Goal: Task Accomplishment & Management: Use online tool/utility

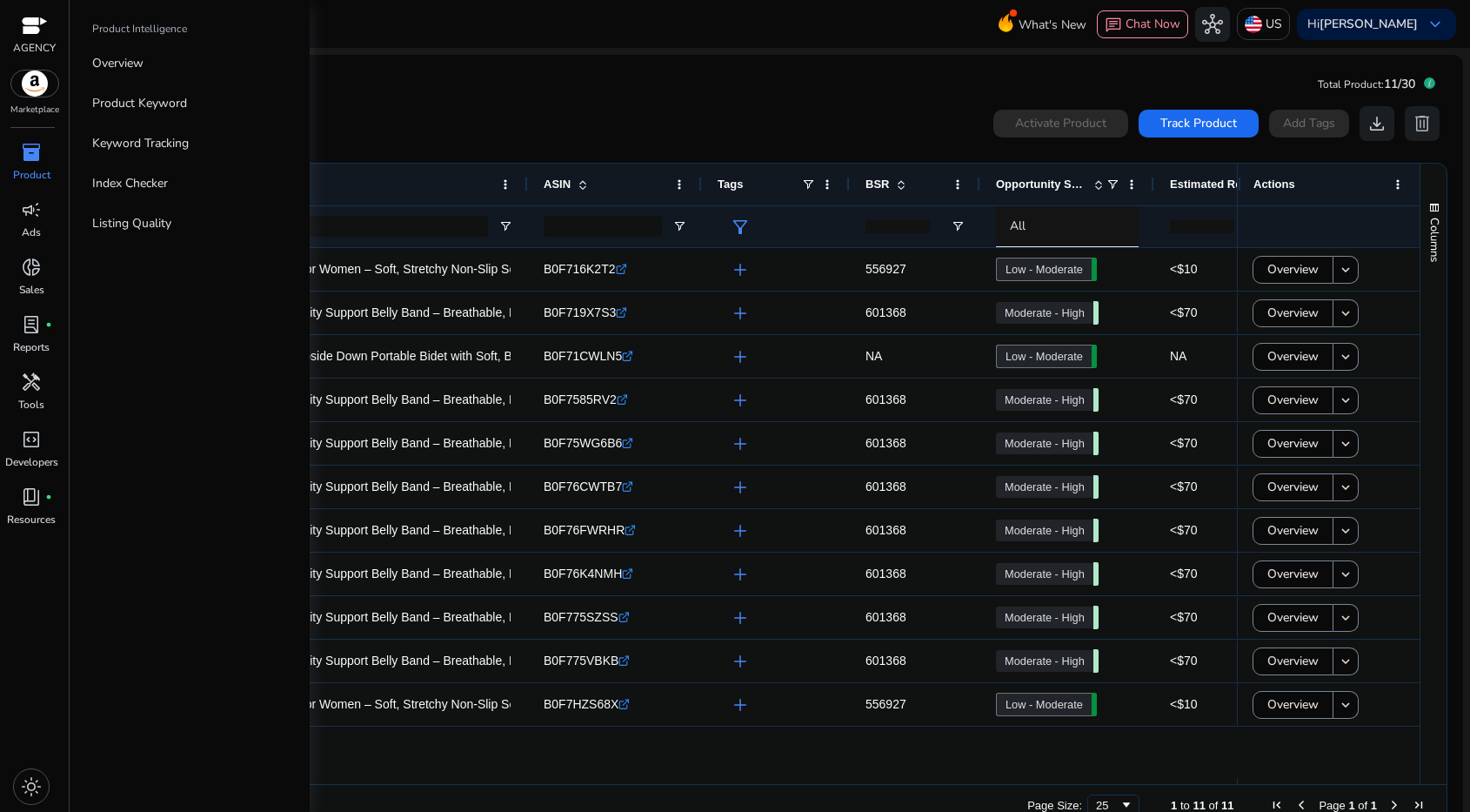
click at [21, 163] on span "inventory_2" at bounding box center [31, 152] width 21 height 21
click at [141, 218] on p "Listing Quality" at bounding box center [131, 223] width 79 height 18
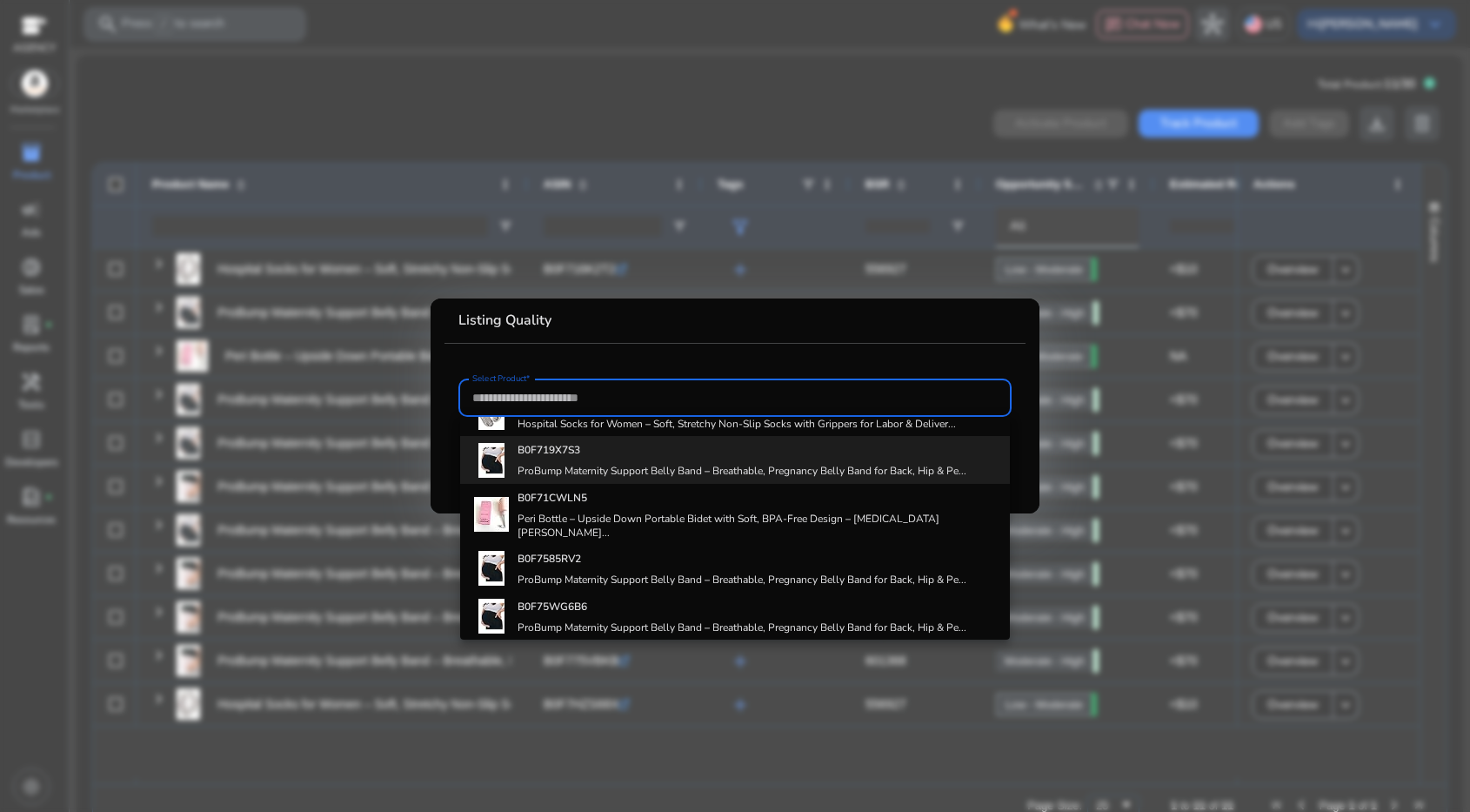
scroll to position [24, 0]
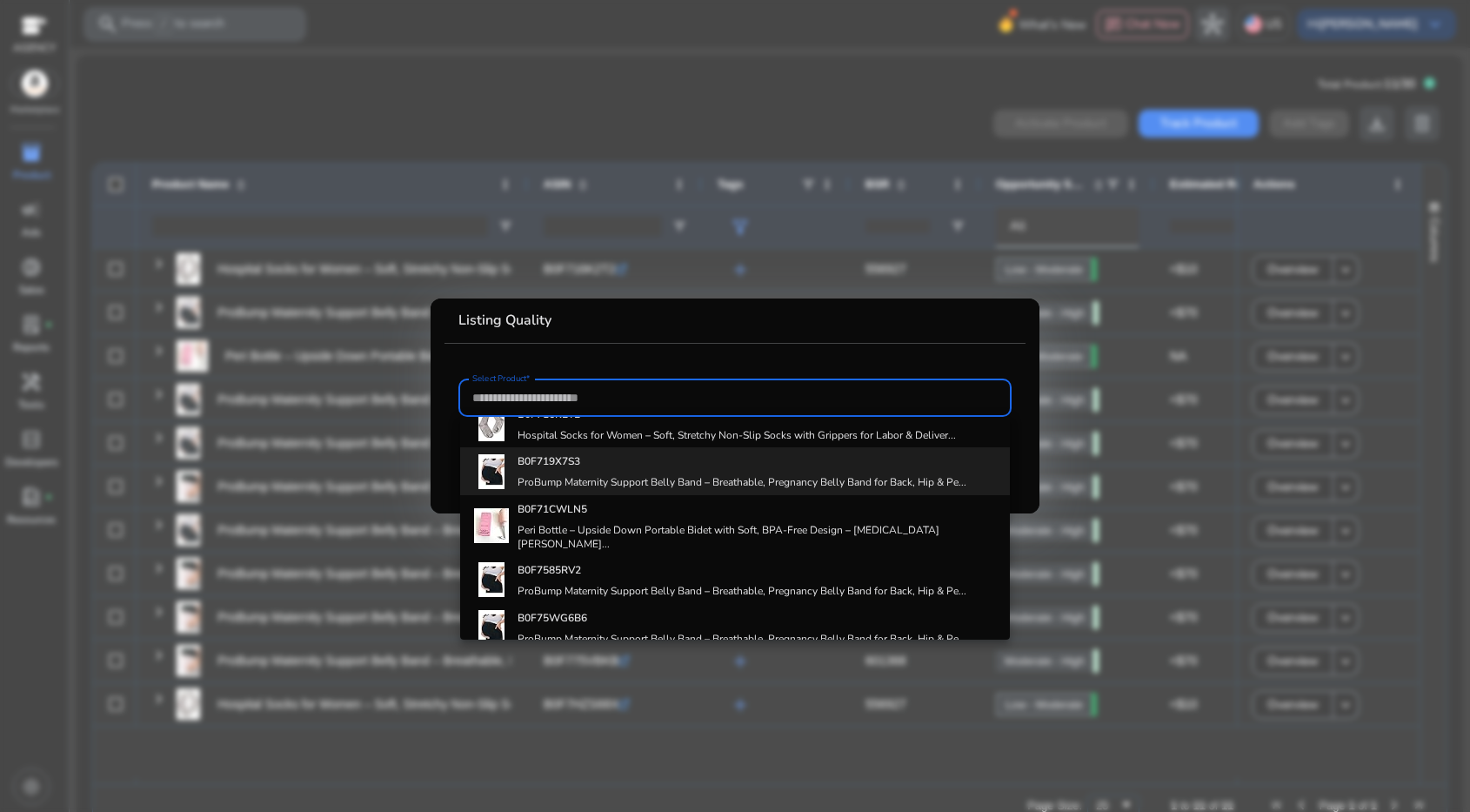
click at [605, 487] on h4 "ProBump Maternity Support Belly Band – Breathable, Pregnancy Belly Band for Bac…" at bounding box center [742, 482] width 449 height 14
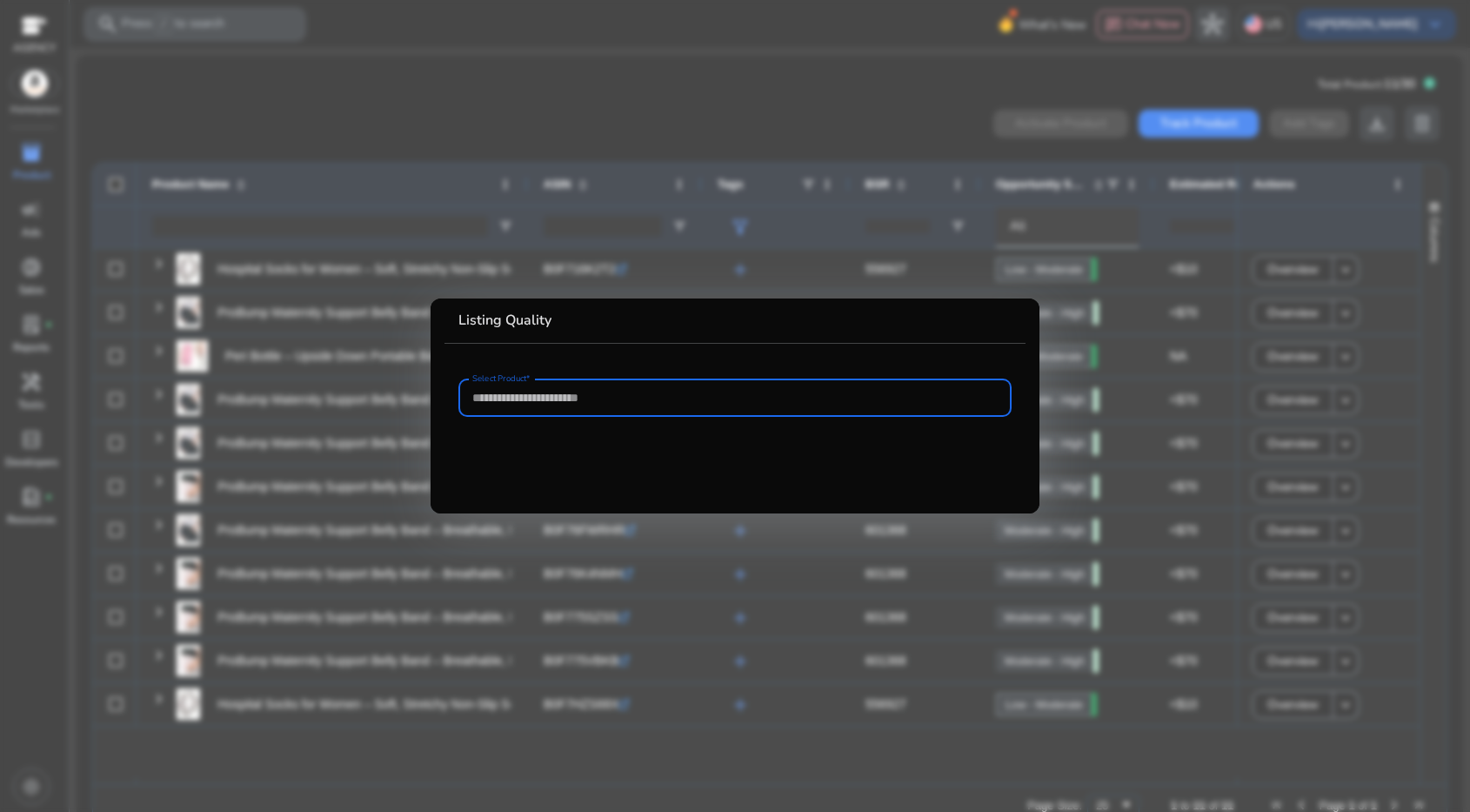
type input "**********"
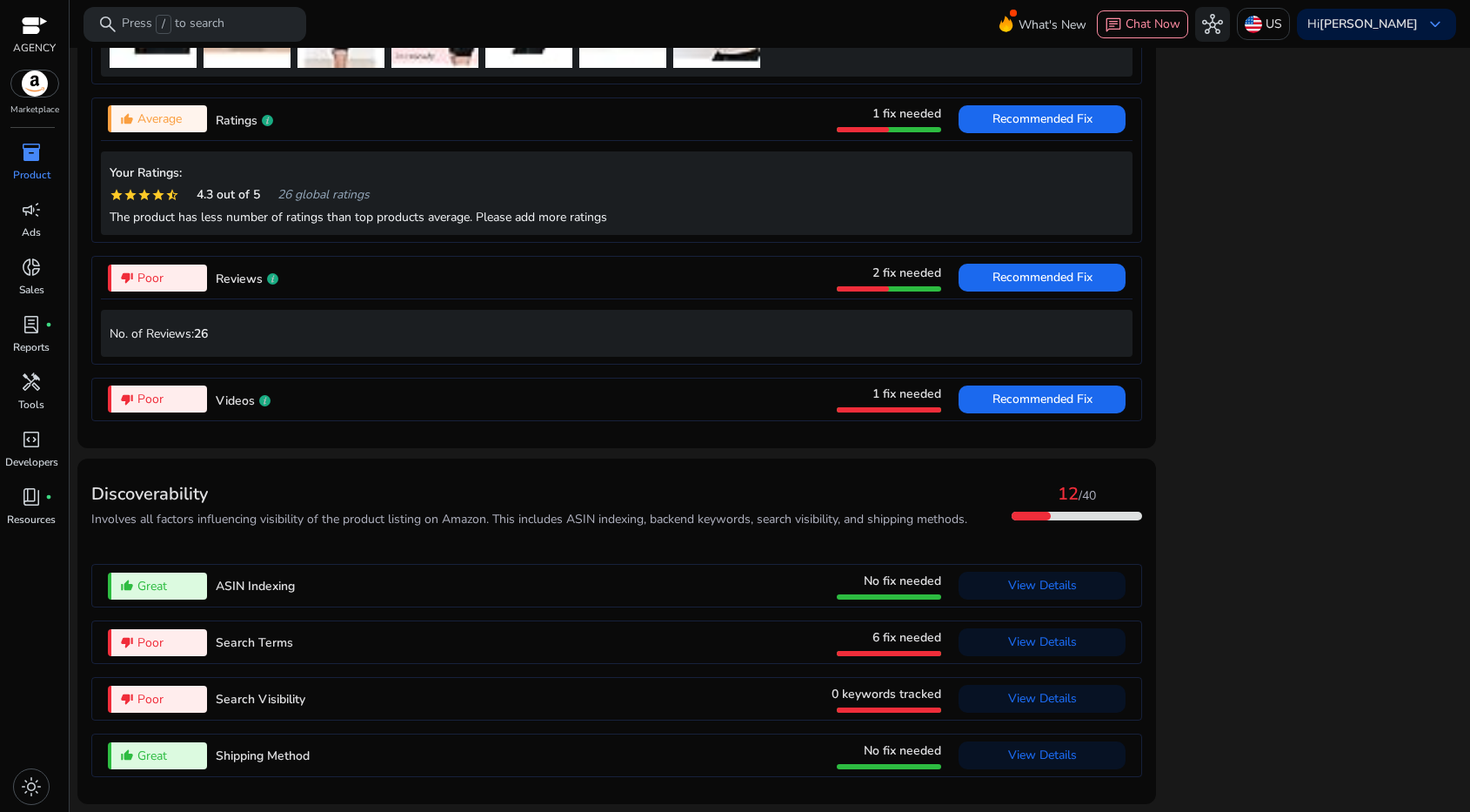
scroll to position [1660, 0]
click at [1032, 694] on span "View Details" at bounding box center [1043, 697] width 69 height 17
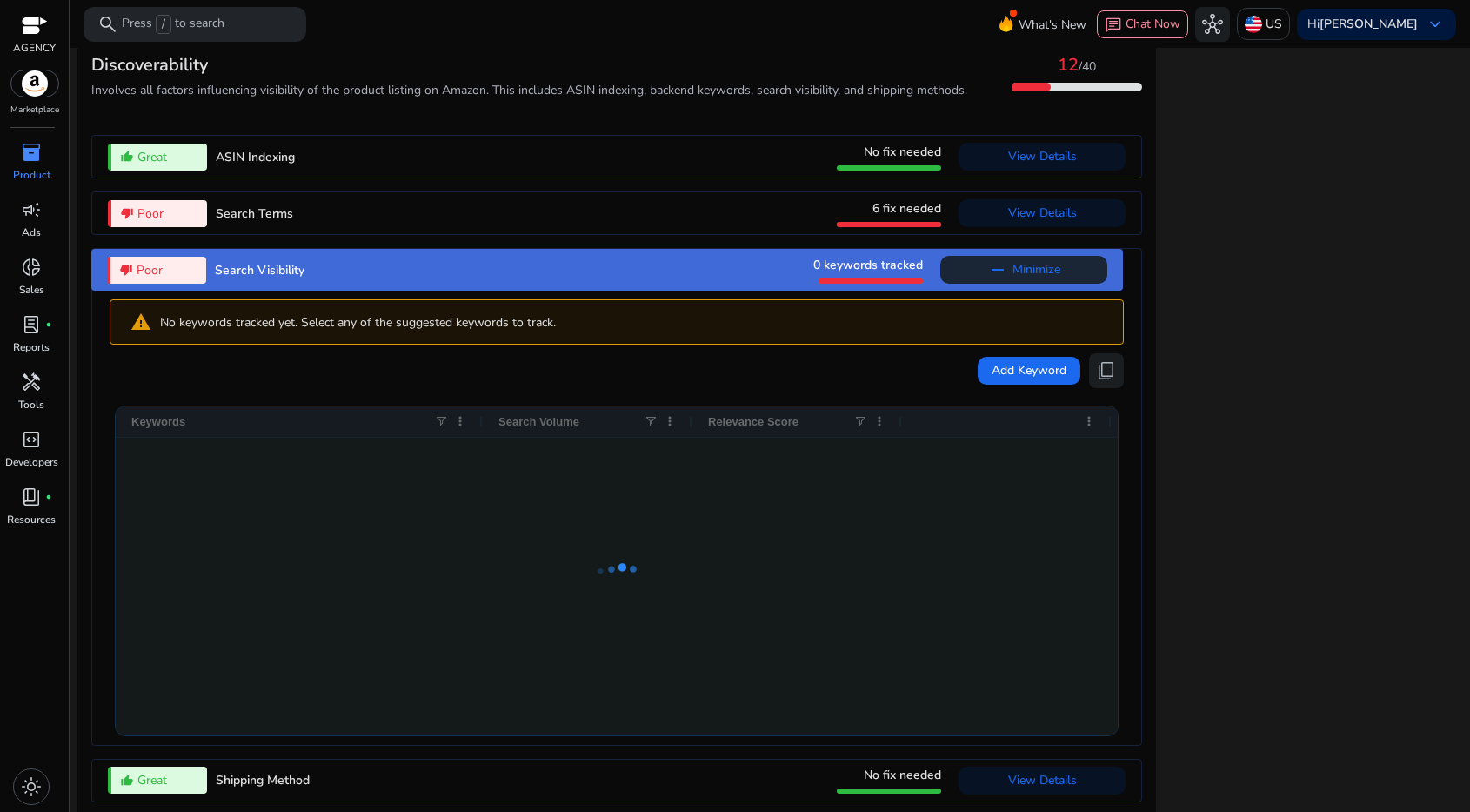
scroll to position [2113, 0]
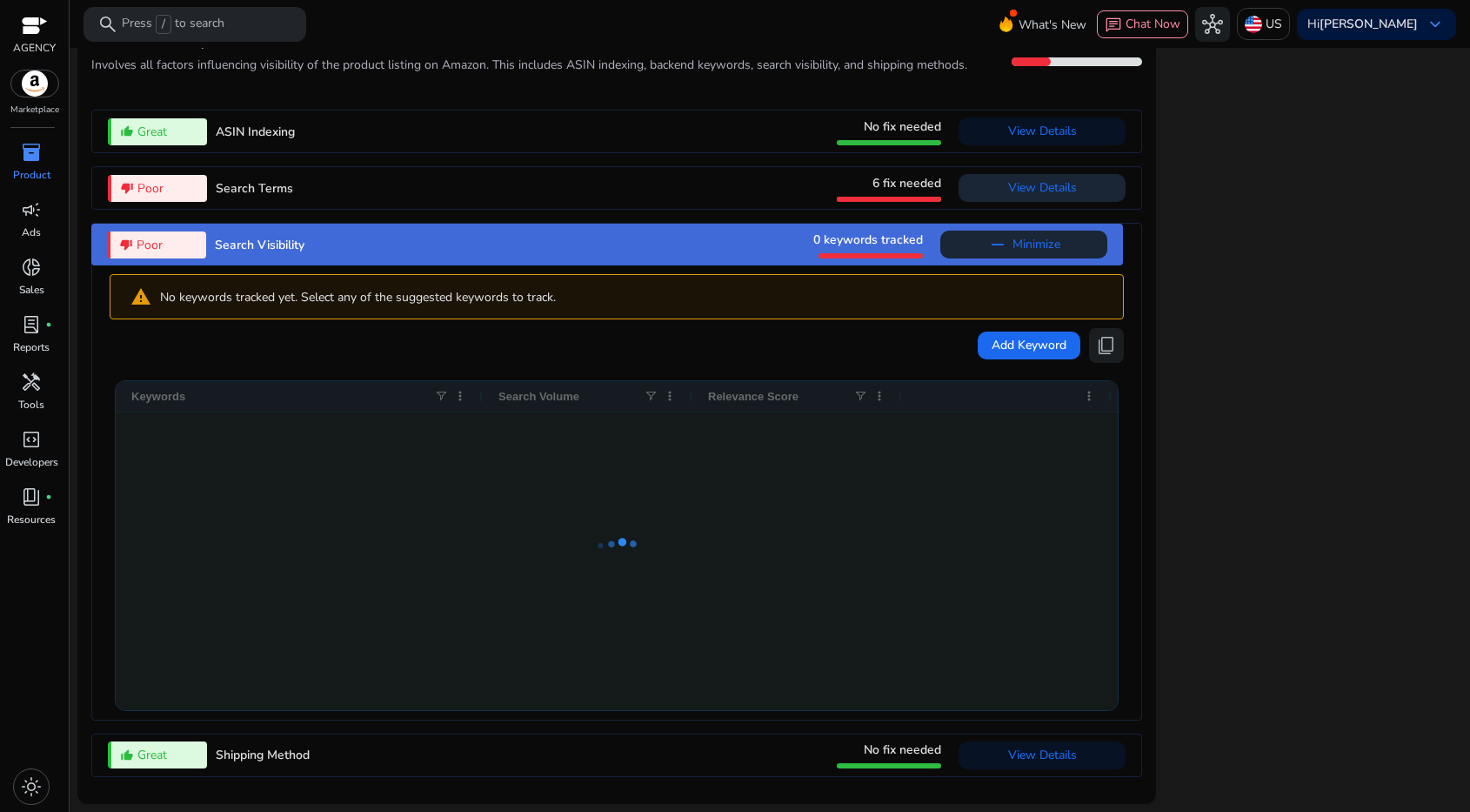
click at [1025, 198] on span "View Details" at bounding box center [1043, 188] width 69 height 28
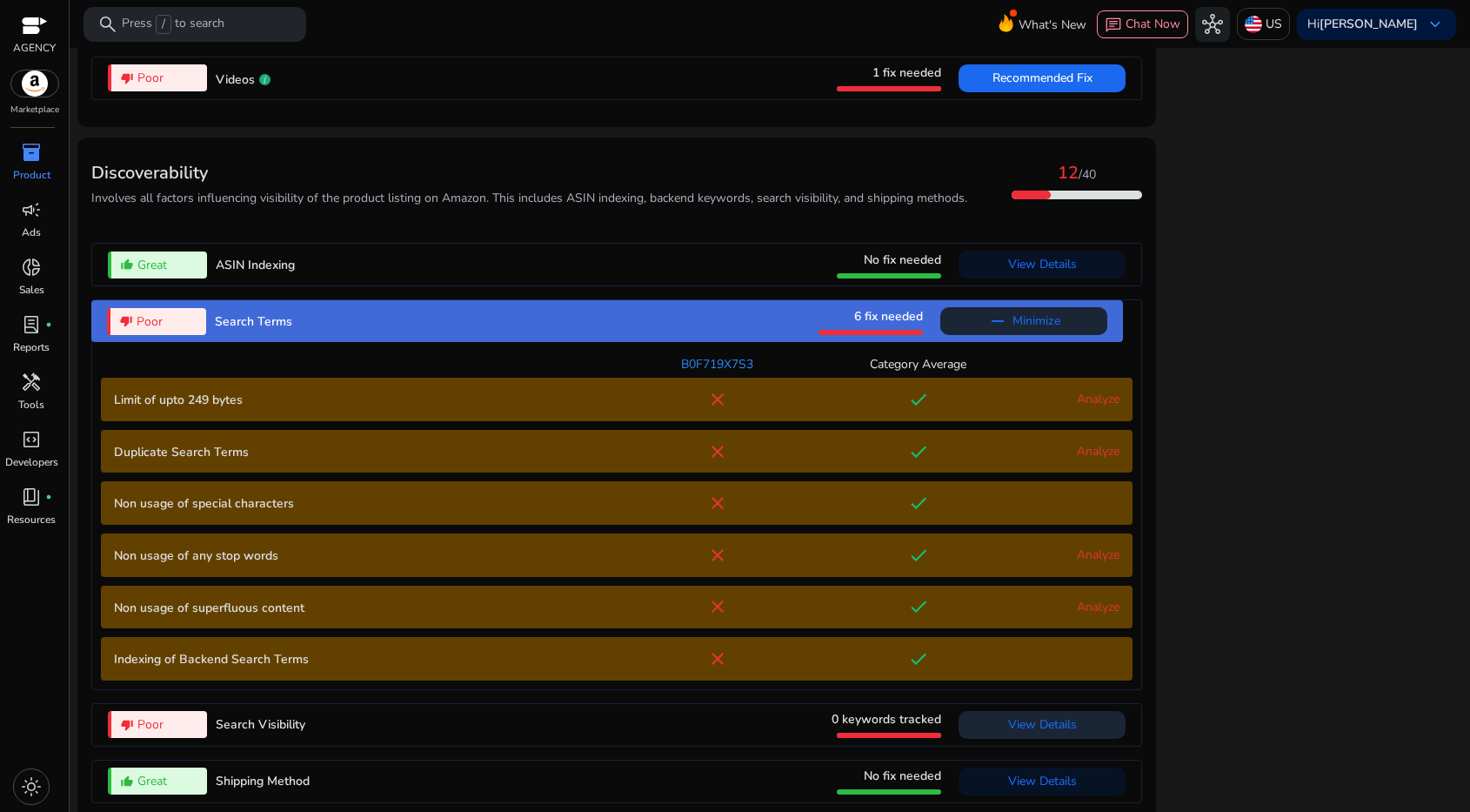
scroll to position [2007, 0]
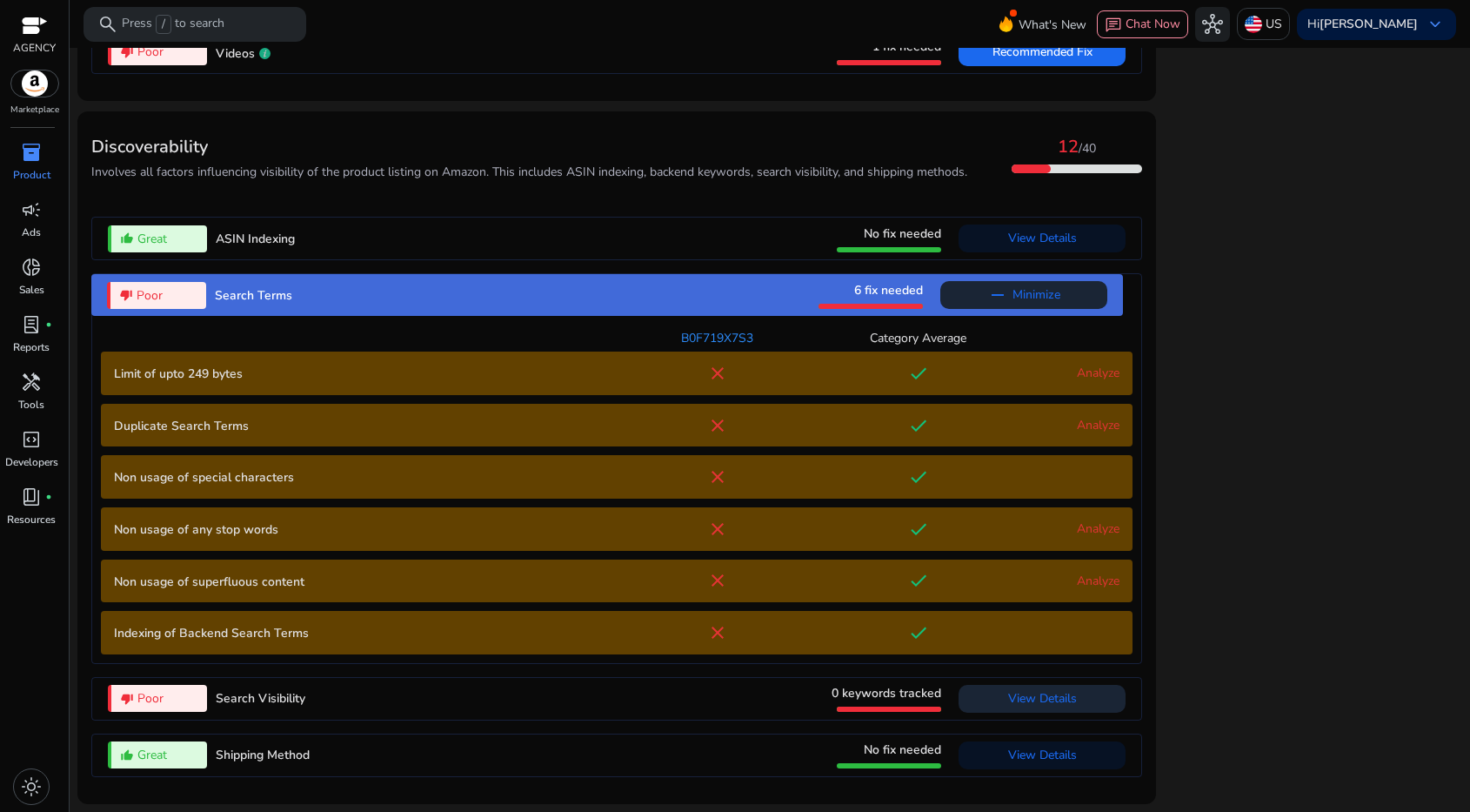
click at [1071, 231] on span at bounding box center [1041, 238] width 167 height 41
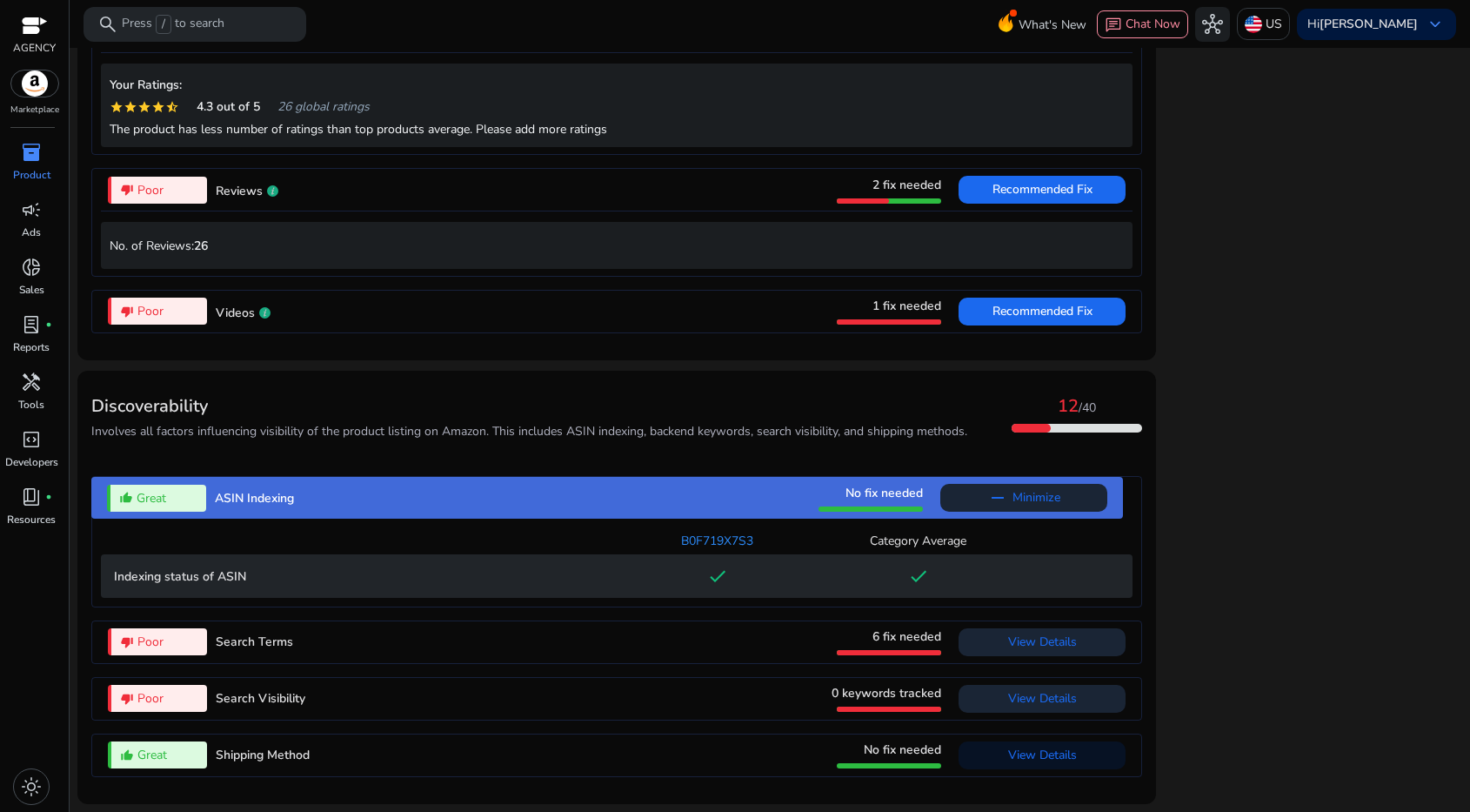
scroll to position [1747, 0]
click at [1052, 644] on span "View Details" at bounding box center [1043, 641] width 69 height 17
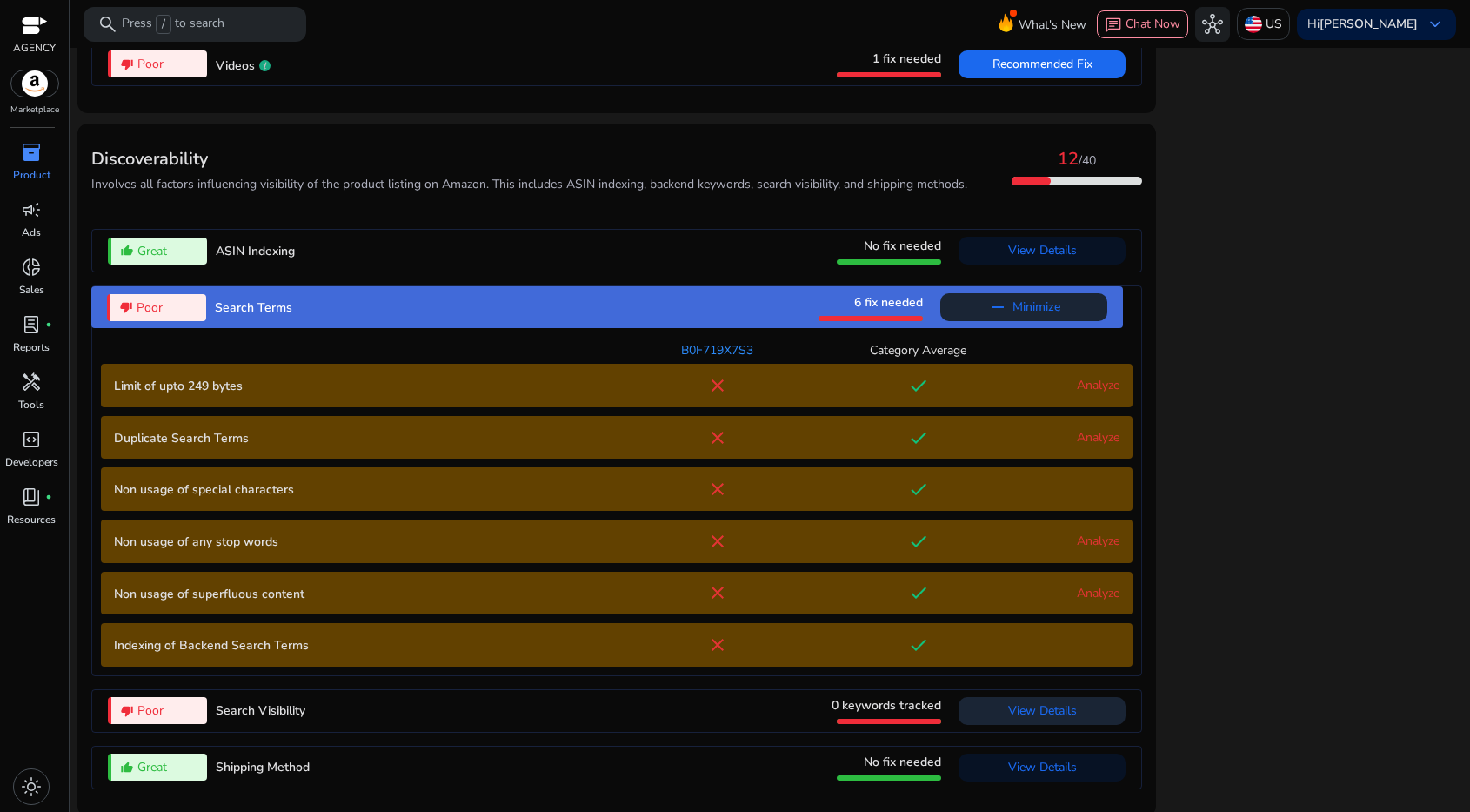
scroll to position [1965, 0]
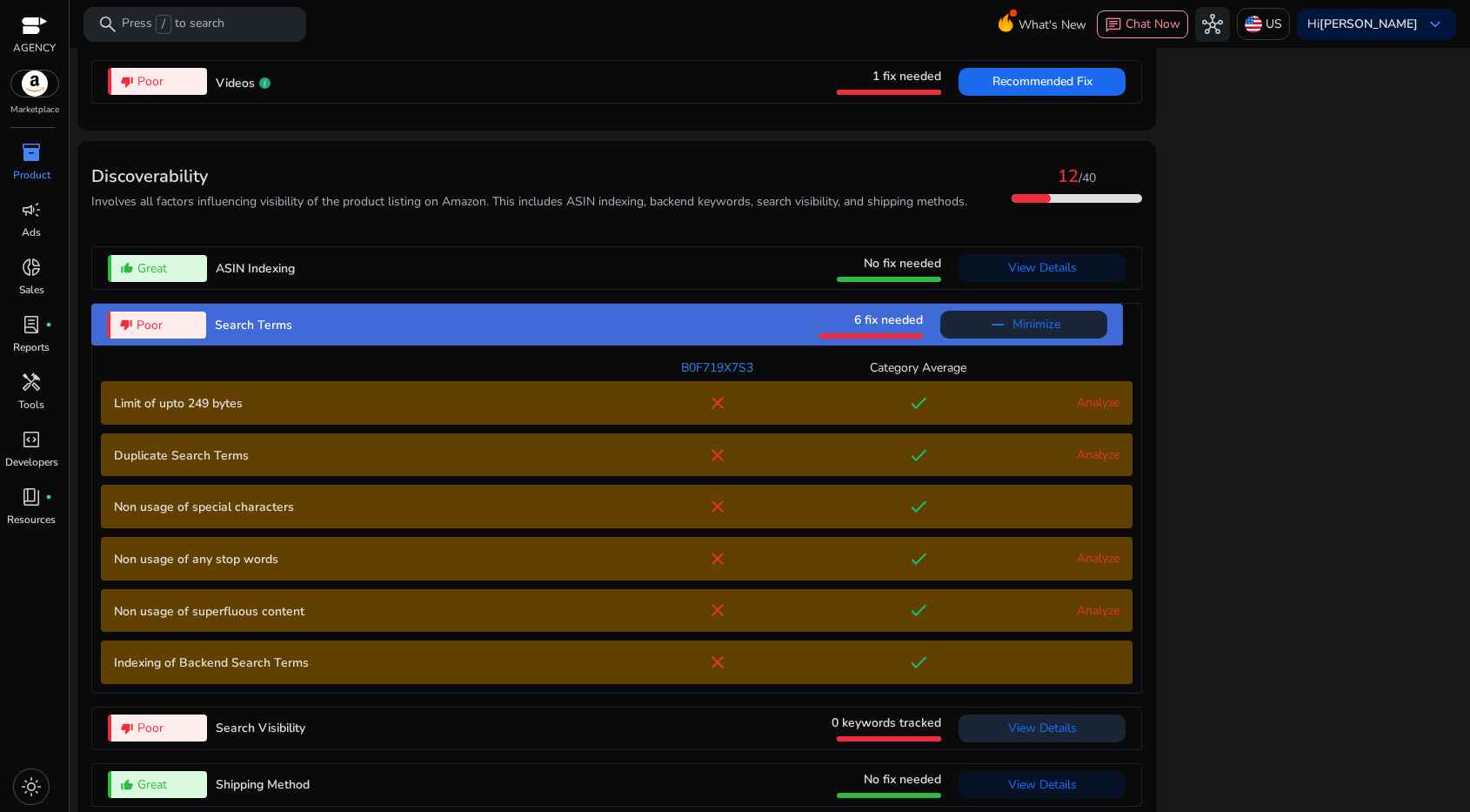
click at [1061, 346] on span at bounding box center [1023, 324] width 167 height 41
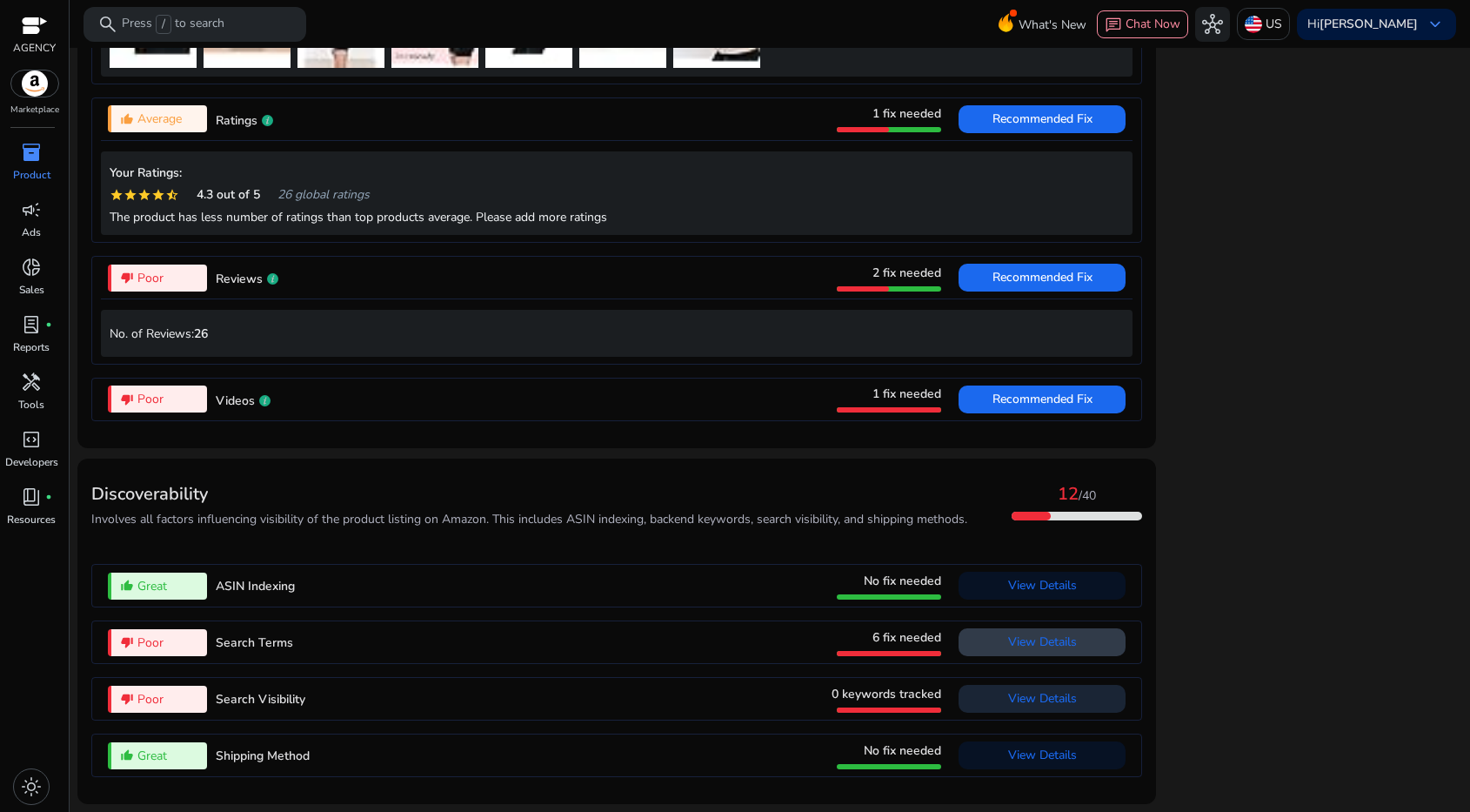
scroll to position [1660, 0]
click at [1034, 700] on span "View Details" at bounding box center [1043, 697] width 69 height 17
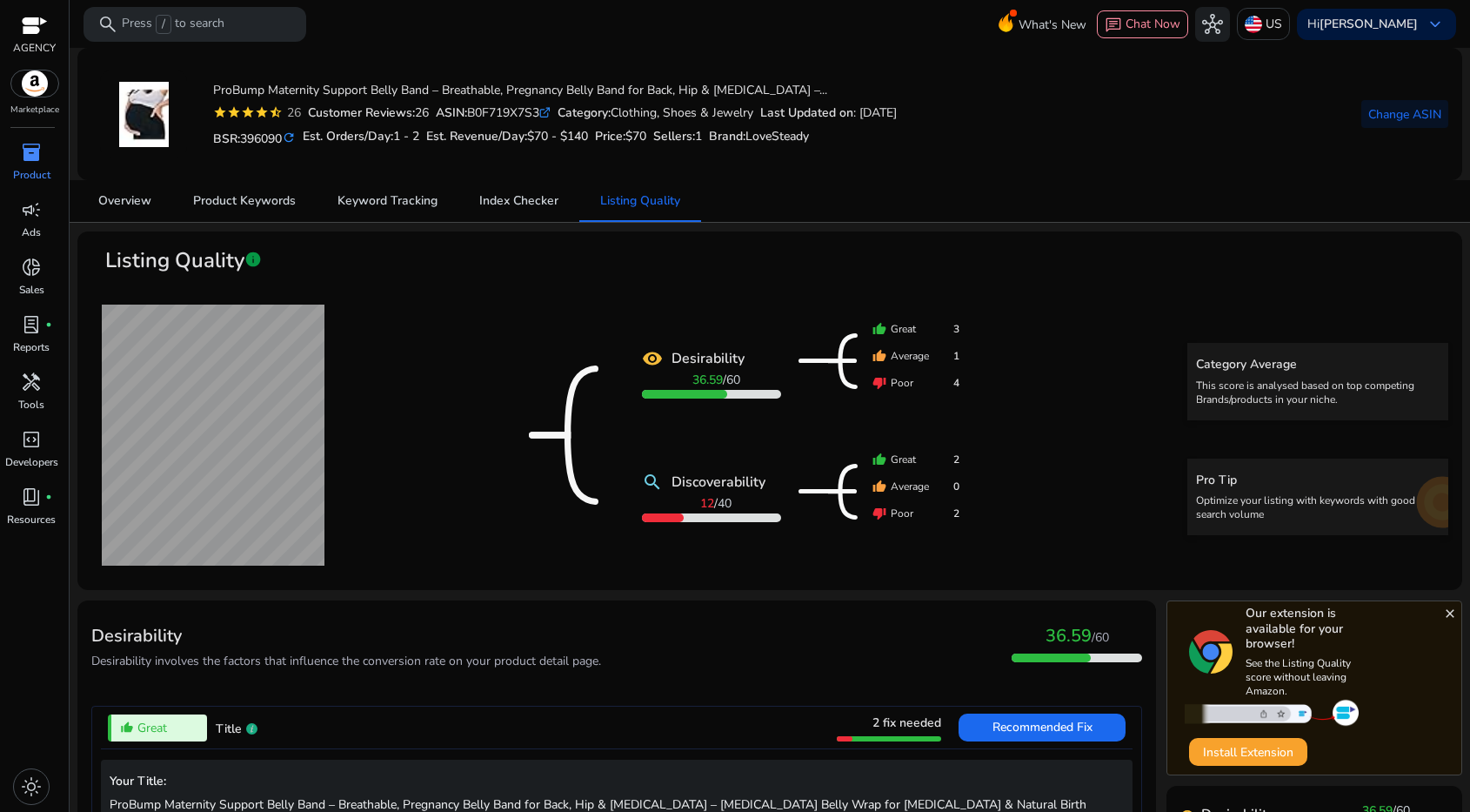
scroll to position [62, 0]
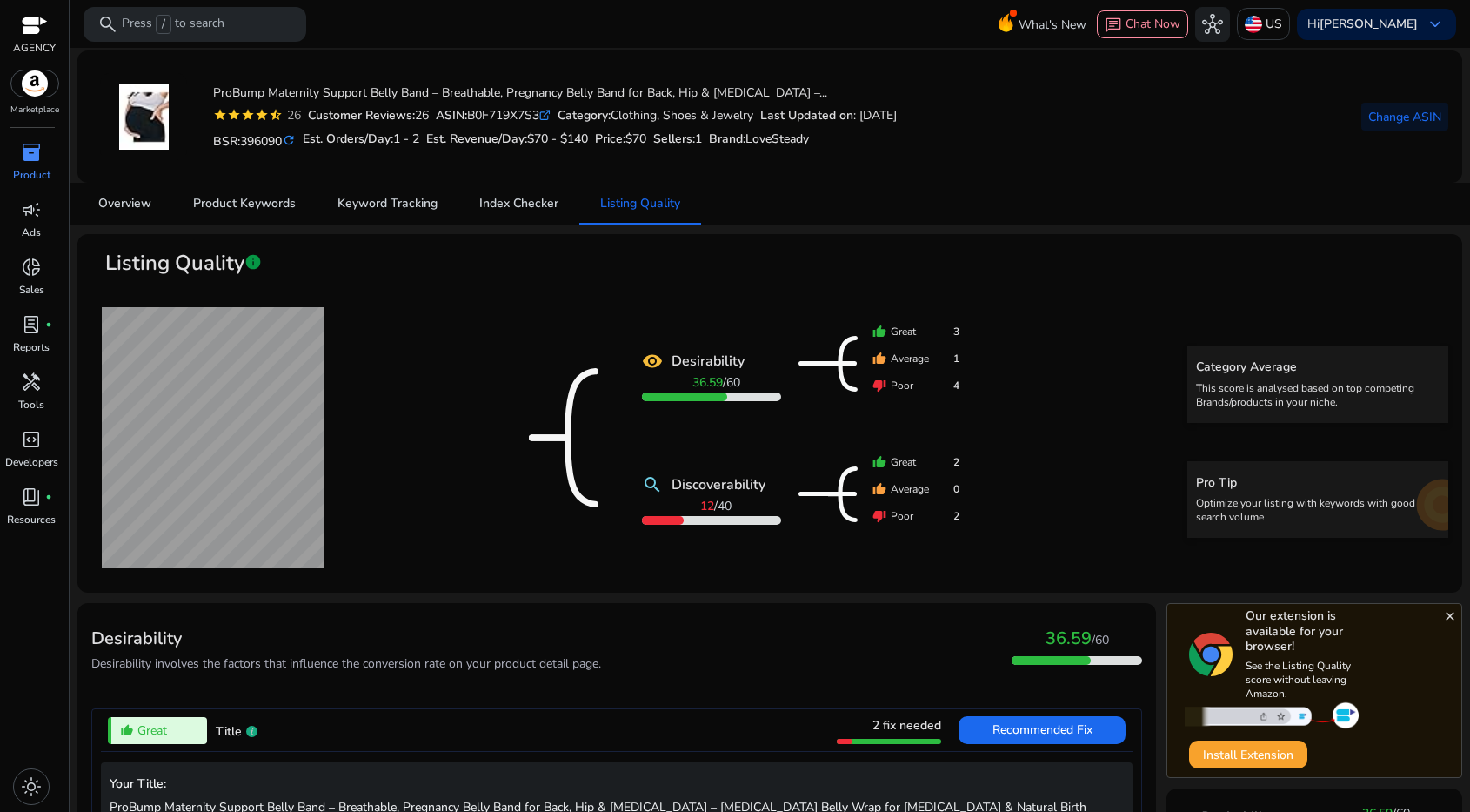
click at [25, 164] on div "inventory_2" at bounding box center [31, 152] width 48 height 28
